Goal: Navigation & Orientation: Find specific page/section

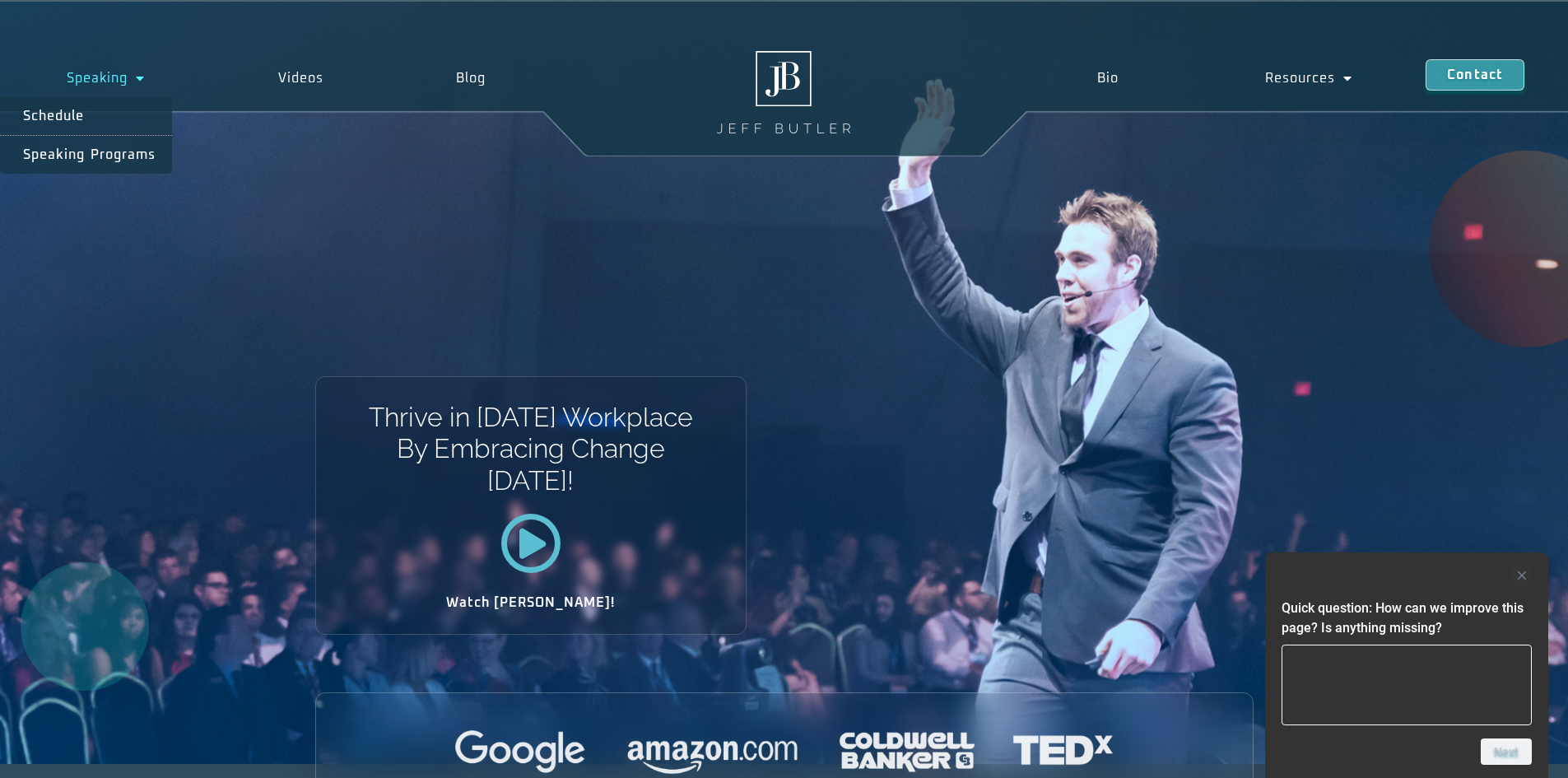
click at [102, 74] on link "Speaking" at bounding box center [106, 78] width 212 height 37
click at [114, 77] on link "Speaking" at bounding box center [106, 78] width 212 height 37
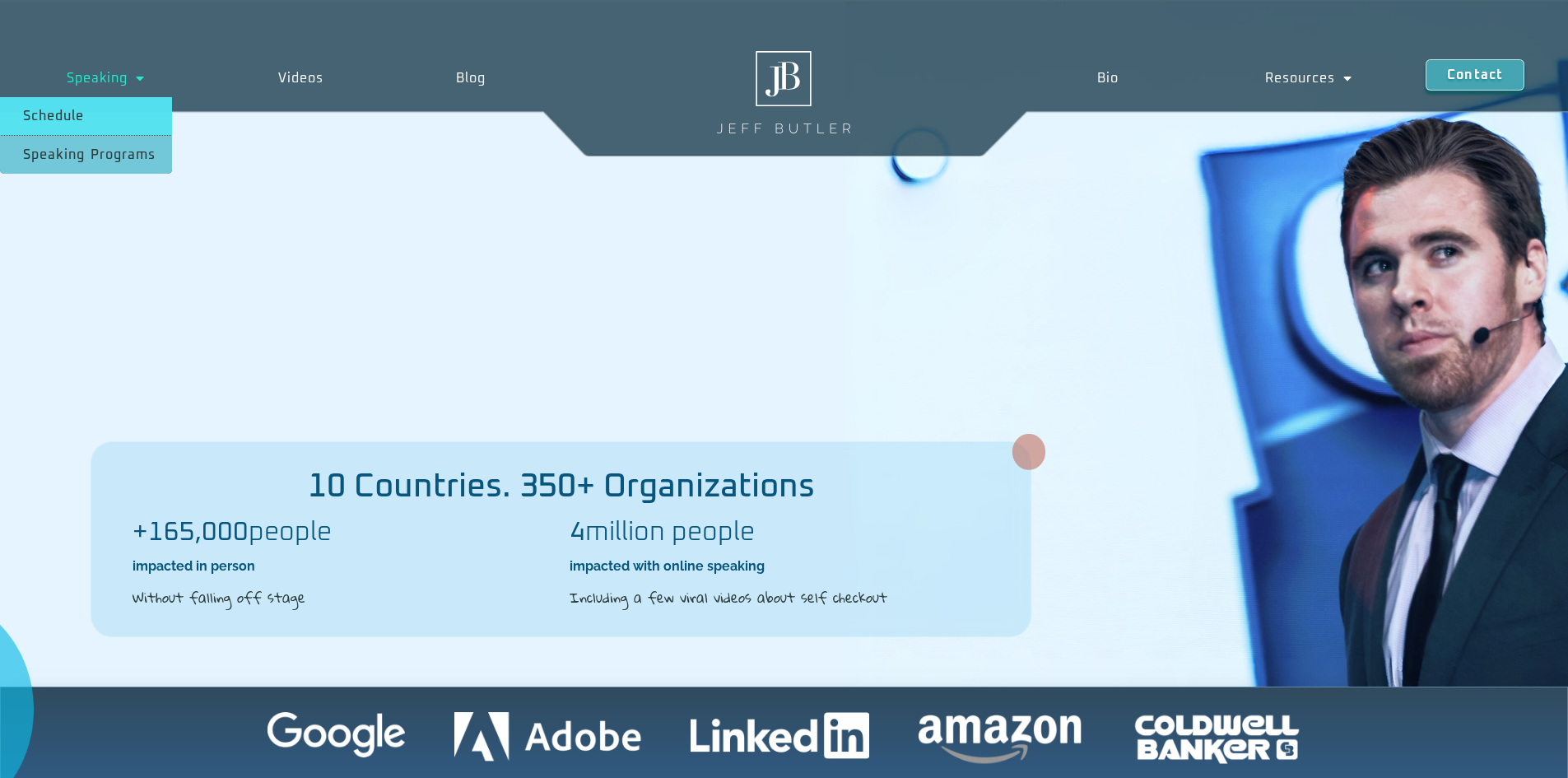
click at [76, 111] on link "Schedule" at bounding box center [86, 115] width 172 height 37
click at [1107, 74] on link "Bio" at bounding box center [1107, 78] width 168 height 37
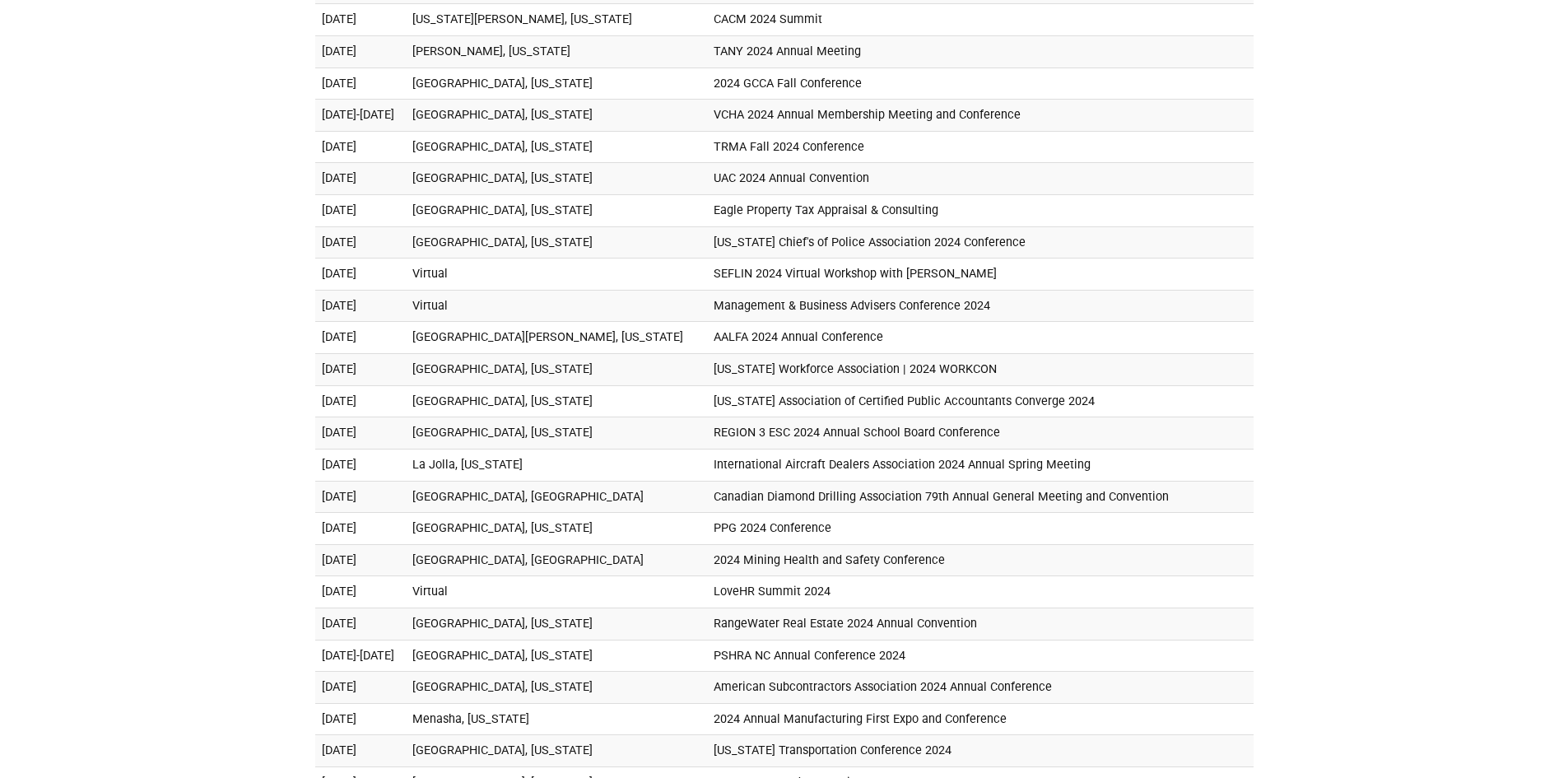
scroll to position [3459, 0]
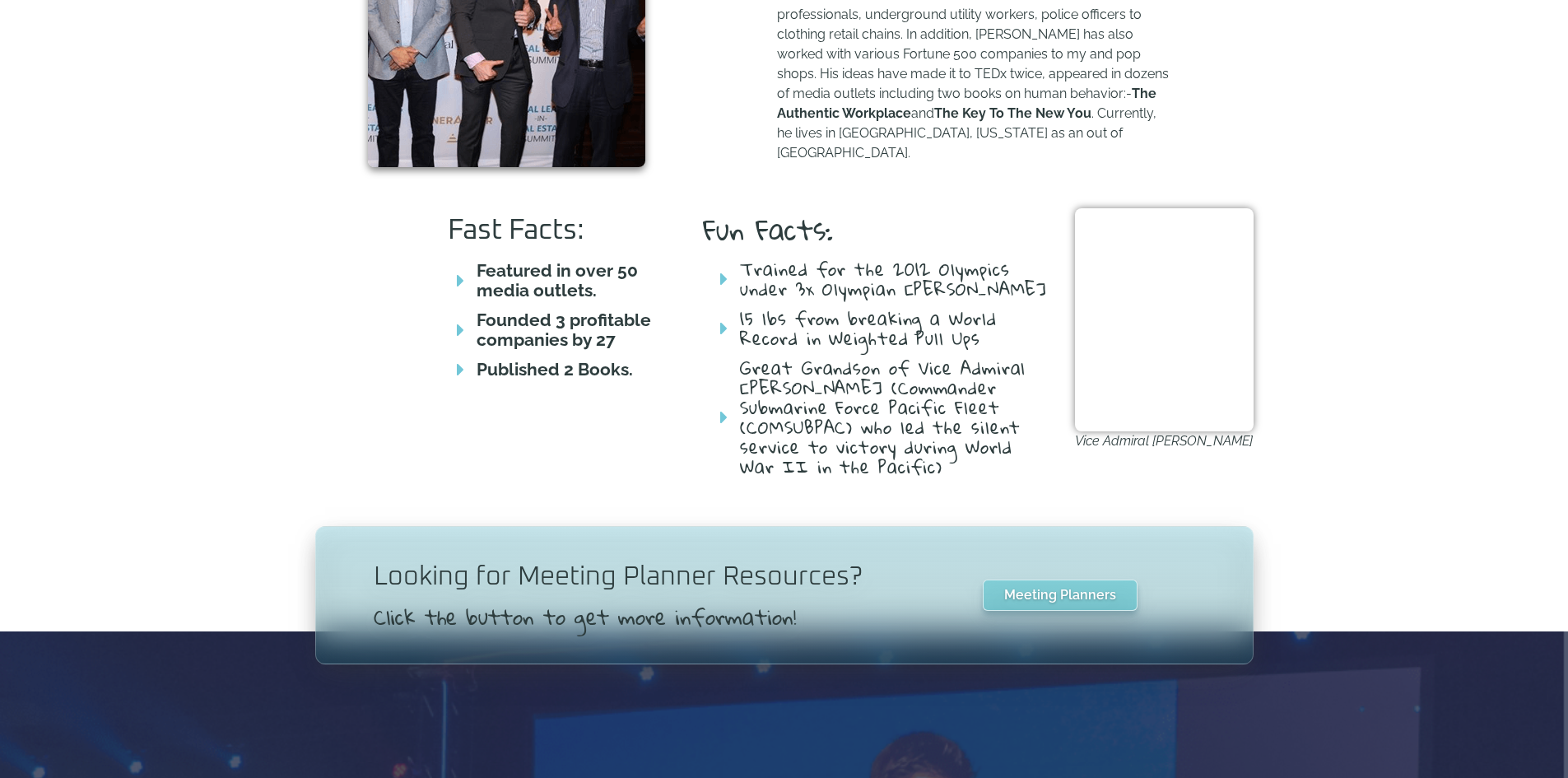
scroll to position [1071, 0]
